Goal: Transaction & Acquisition: Purchase product/service

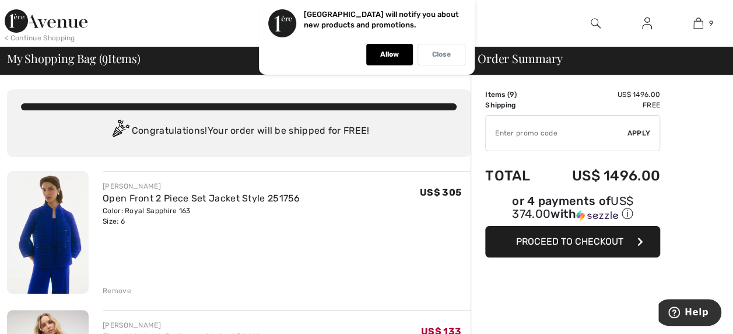
click at [441, 54] on p "Close" at bounding box center [441, 54] width 19 height 9
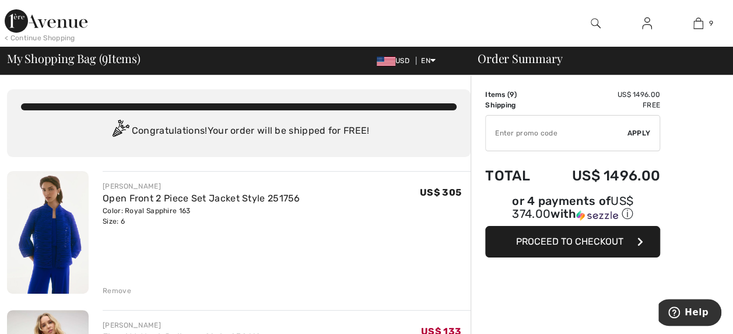
click at [387, 52] on div "My Shopping Bag ( 9 Items) USD EN English Français" at bounding box center [235, 60] width 457 height 16
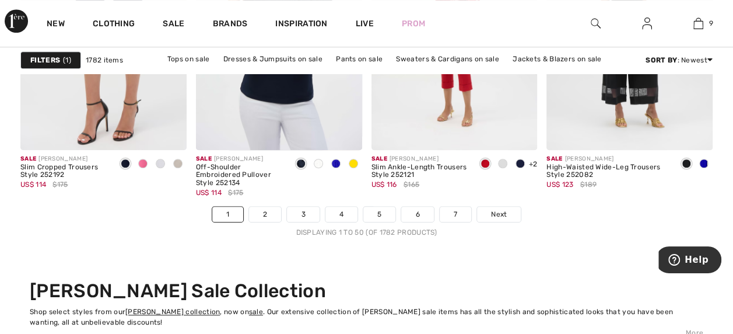
scroll to position [4821, 0]
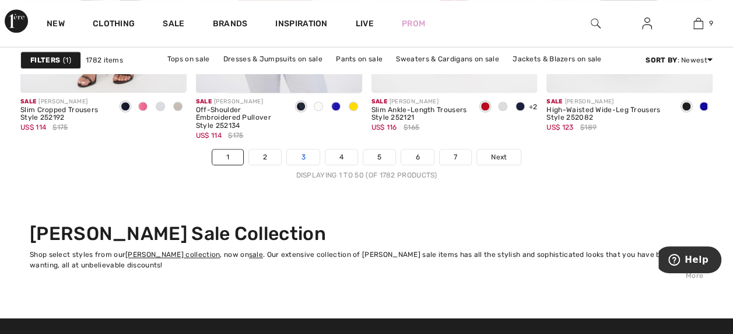
click at [300, 154] on link "3" at bounding box center [303, 156] width 32 height 15
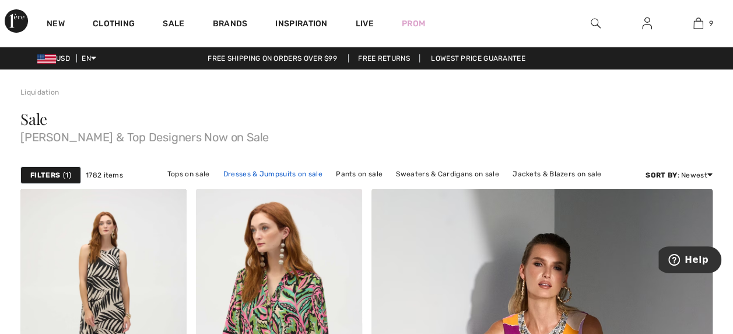
click at [282, 172] on link "Dresses & Jumpsuits on sale" at bounding box center [273, 173] width 111 height 15
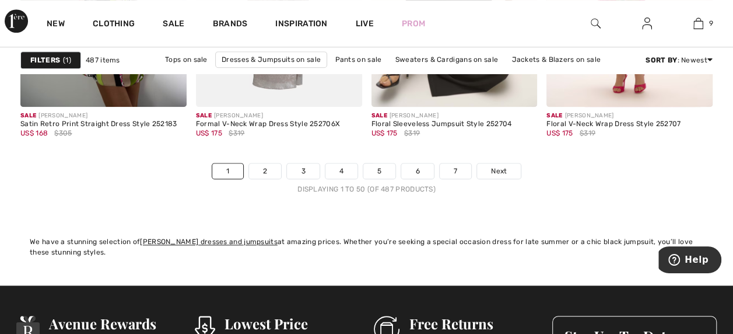
scroll to position [4788, 0]
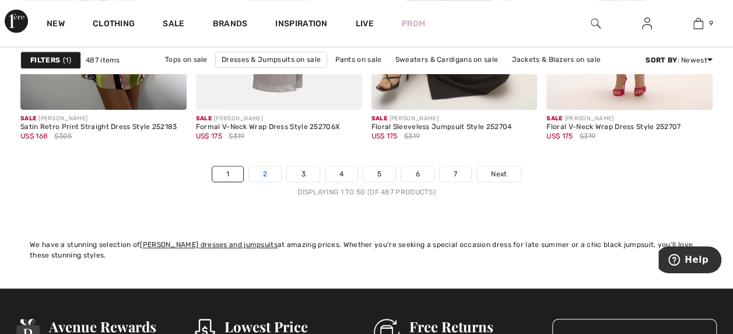
click at [261, 170] on link "2" at bounding box center [265, 173] width 32 height 15
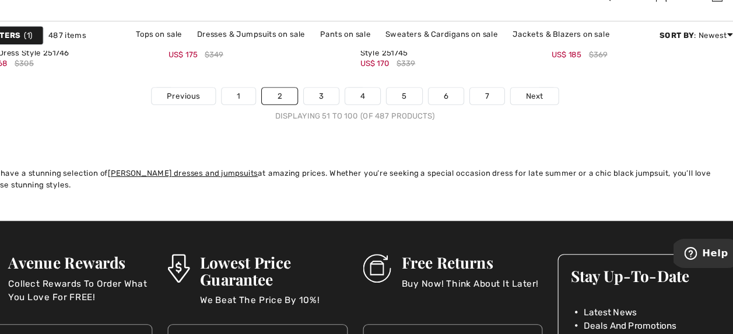
scroll to position [4852, 0]
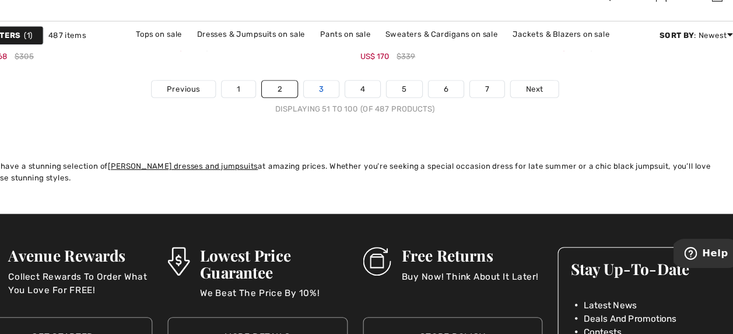
click at [333, 106] on link "3" at bounding box center [336, 108] width 32 height 15
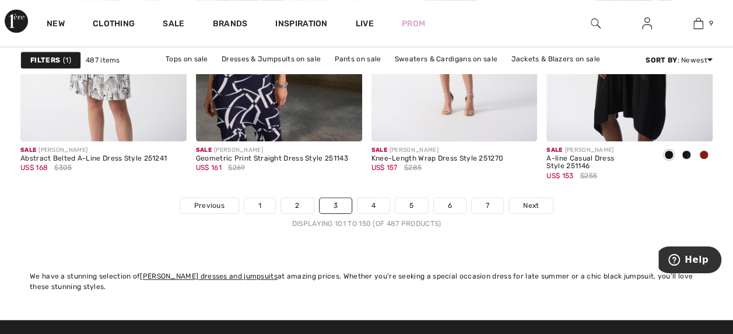
scroll to position [4768, 0]
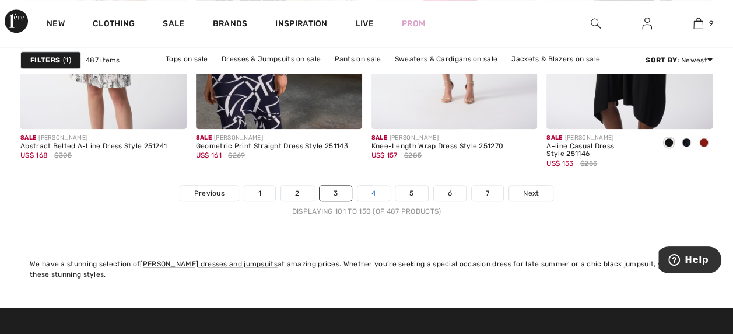
click at [370, 190] on link "4" at bounding box center [374, 192] width 32 height 15
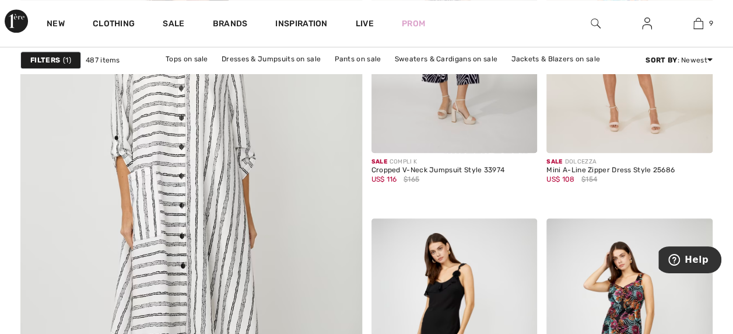
scroll to position [2763, 0]
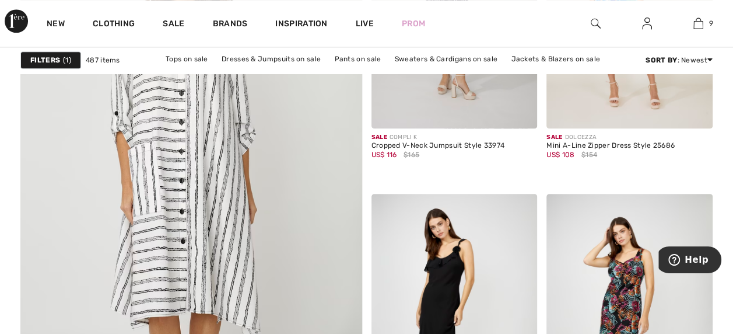
click at [205, 163] on img at bounding box center [191, 186] width 410 height 615
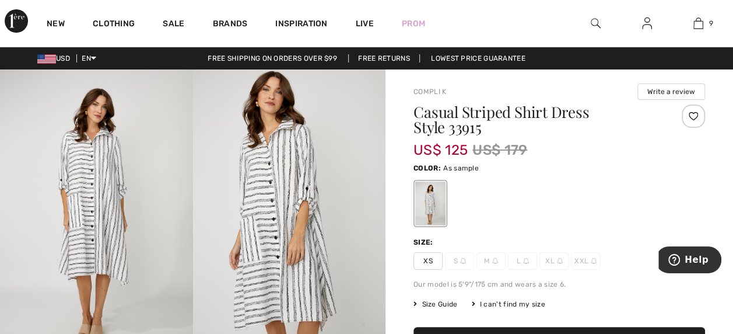
click at [97, 218] on img at bounding box center [96, 213] width 193 height 289
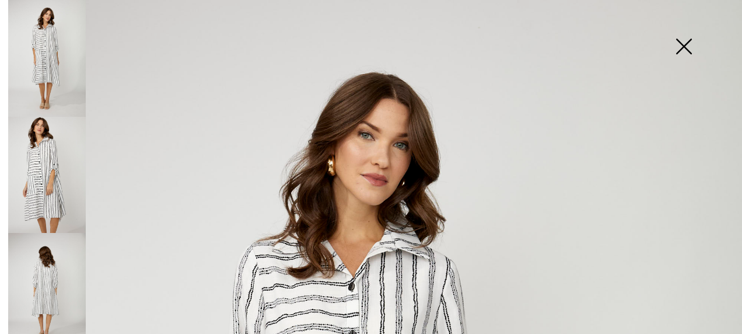
click at [70, 281] on img at bounding box center [47, 291] width 78 height 117
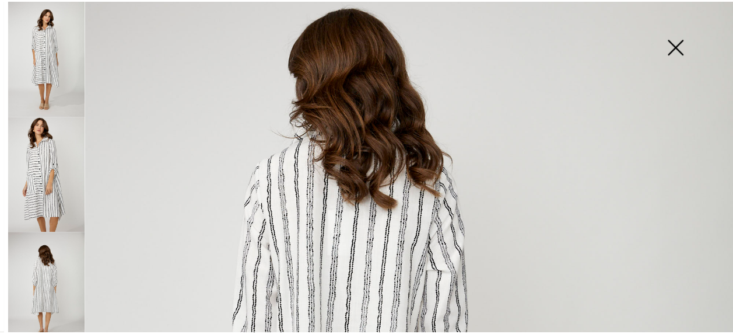
scroll to position [117, 0]
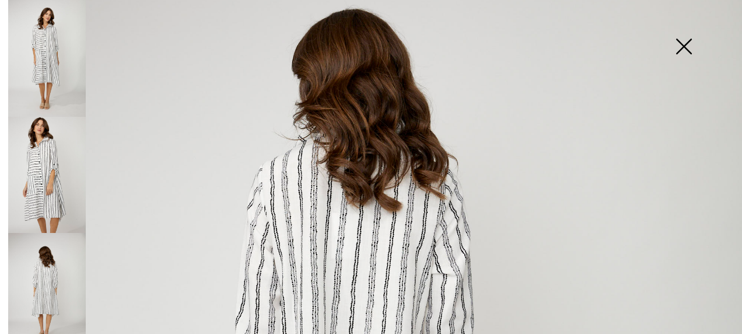
click at [44, 50] on img at bounding box center [47, 58] width 78 height 117
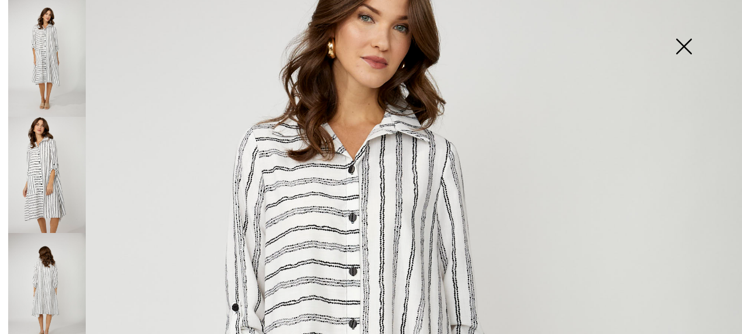
click at [684, 61] on img at bounding box center [683, 47] width 58 height 60
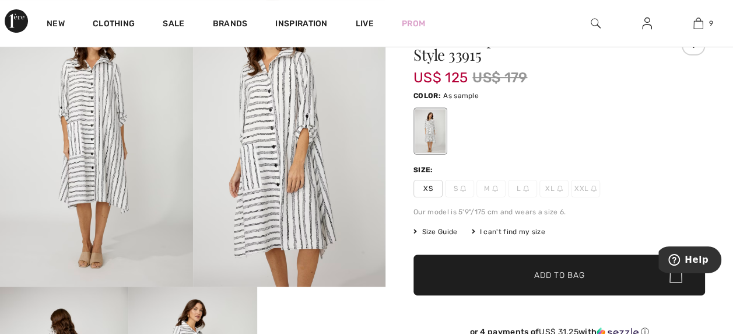
scroll to position [73, 0]
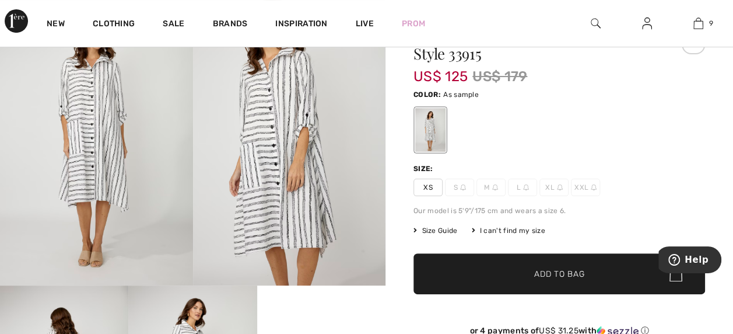
click at [420, 184] on span "XS" at bounding box center [427, 186] width 29 height 17
click at [559, 275] on span "Add to Bag" at bounding box center [559, 274] width 50 height 12
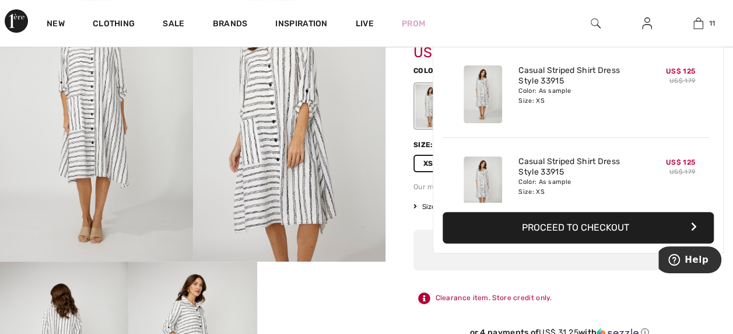
scroll to position [853, 0]
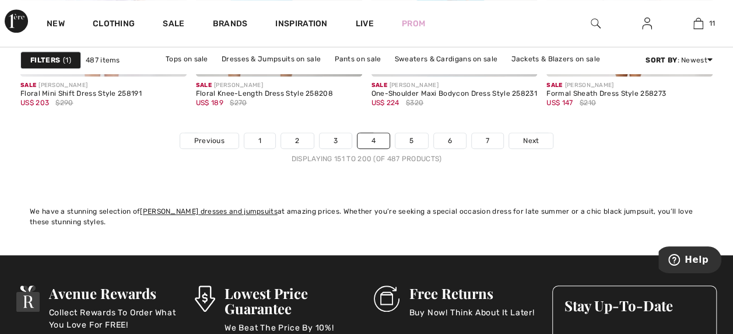
scroll to position [4807, 0]
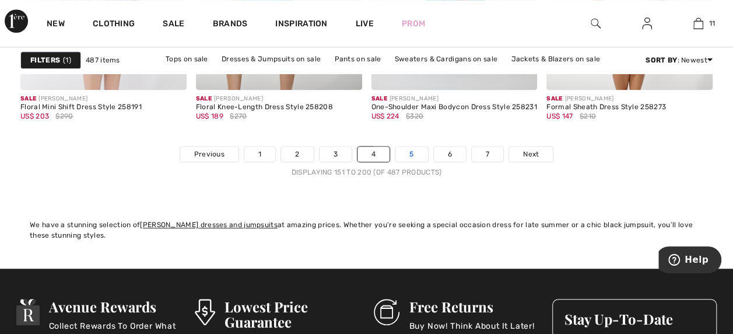
click at [407, 150] on link "5" at bounding box center [411, 153] width 32 height 15
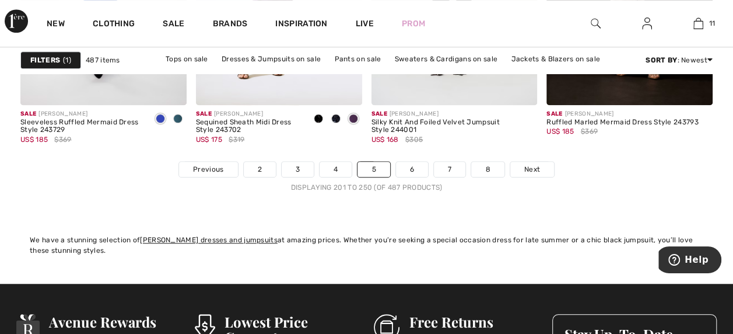
scroll to position [4772, 0]
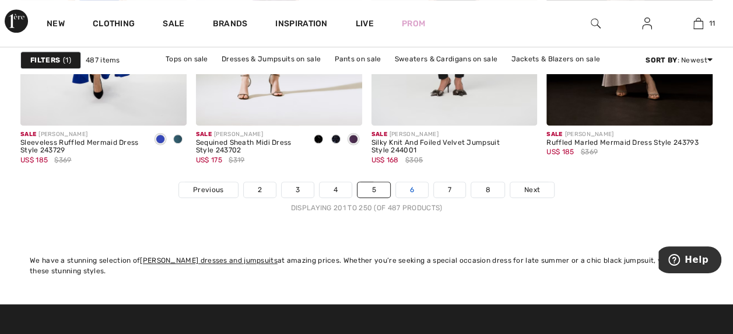
click at [411, 185] on link "6" at bounding box center [412, 189] width 32 height 15
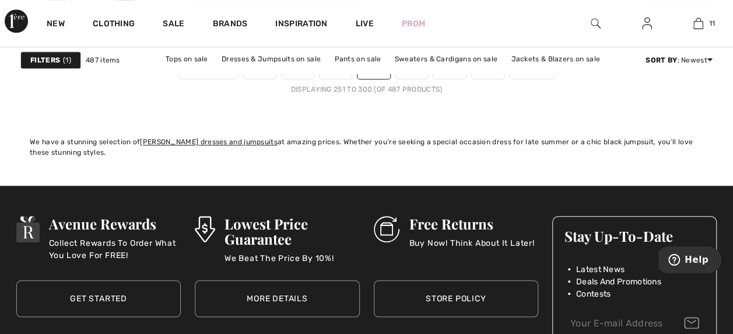
scroll to position [4852, 0]
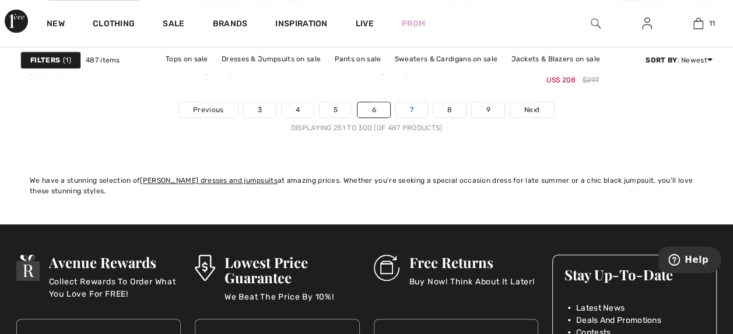
click at [411, 106] on link "7" at bounding box center [411, 109] width 31 height 15
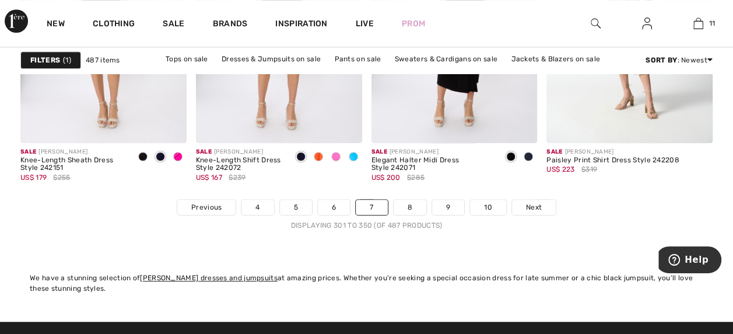
scroll to position [4750, 0]
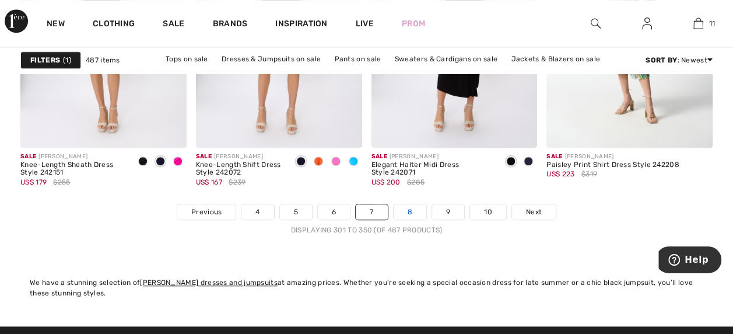
click at [409, 208] on link "8" at bounding box center [410, 211] width 33 height 15
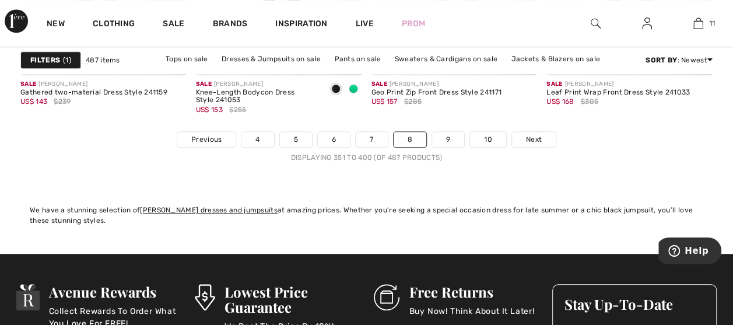
scroll to position [4817, 3]
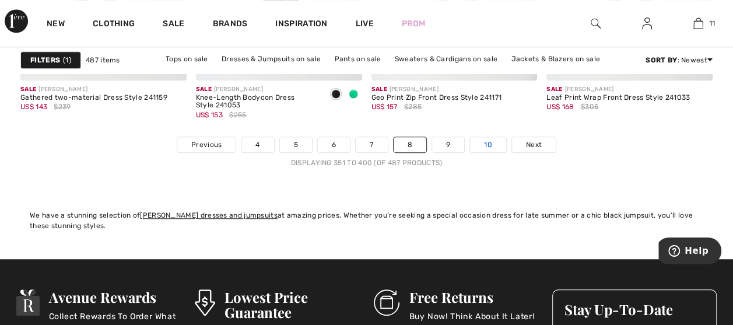
click at [476, 137] on link "10" at bounding box center [488, 144] width 36 height 15
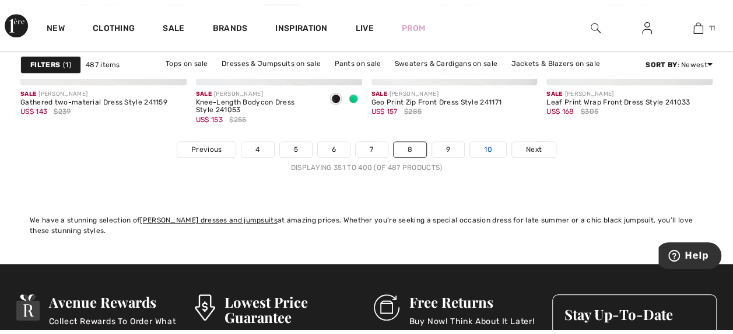
scroll to position [4817, 0]
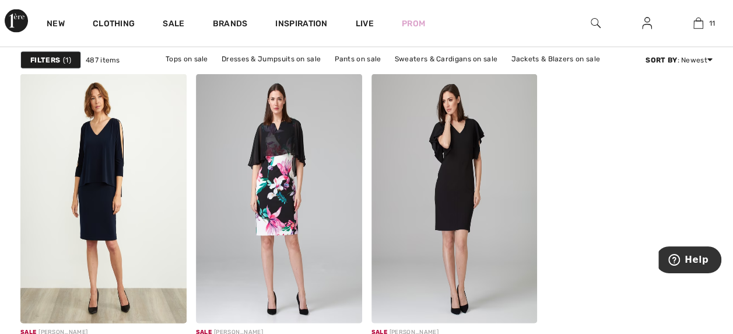
scroll to position [3489, 0]
